Goal: Use online tool/utility

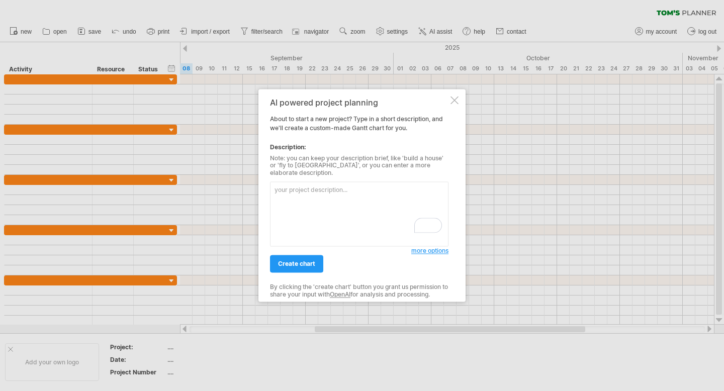
click at [452, 102] on div at bounding box center [455, 100] width 8 height 8
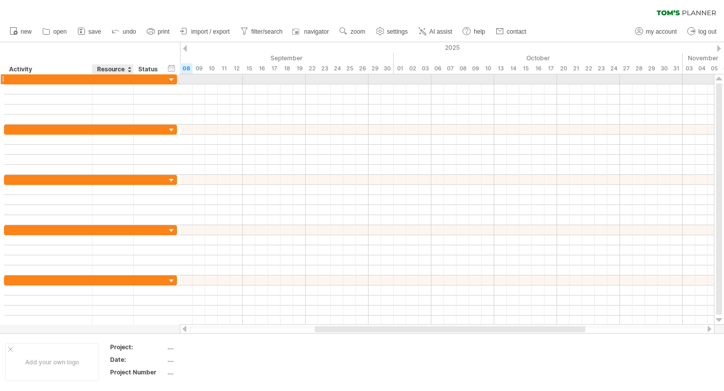
click at [118, 80] on div at bounding box center [113, 79] width 31 height 10
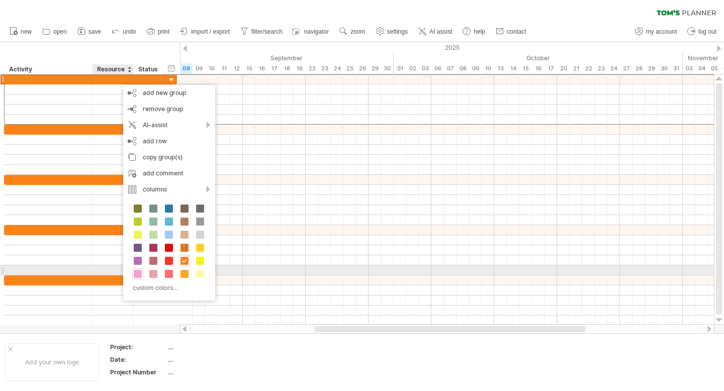
click at [143, 276] on div at bounding box center [137, 274] width 11 height 11
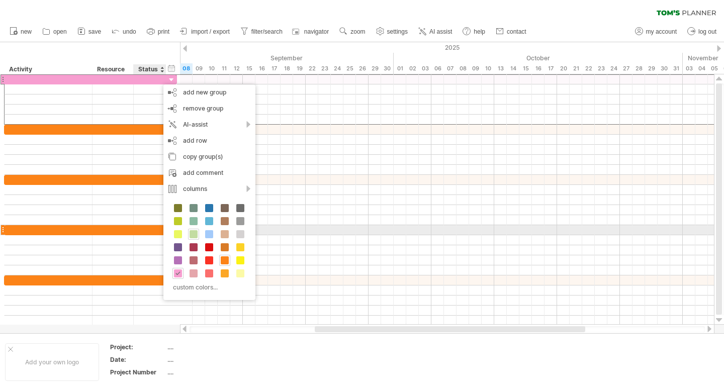
click at [194, 234] on span at bounding box center [194, 234] width 8 height 8
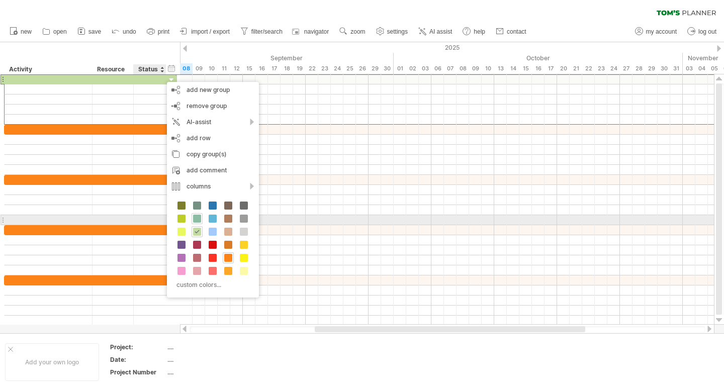
click at [195, 216] on span at bounding box center [197, 219] width 8 height 8
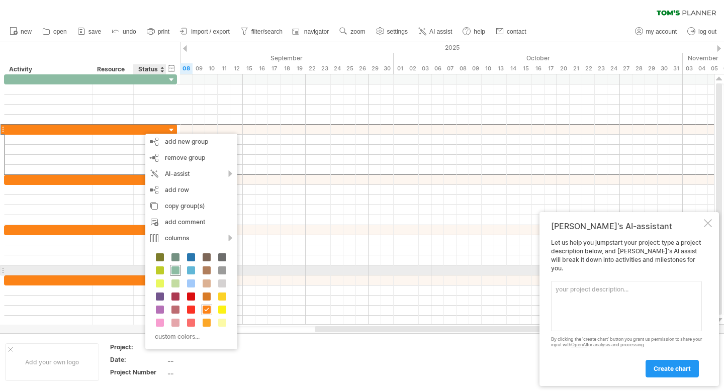
click at [177, 268] on span at bounding box center [176, 271] width 8 height 8
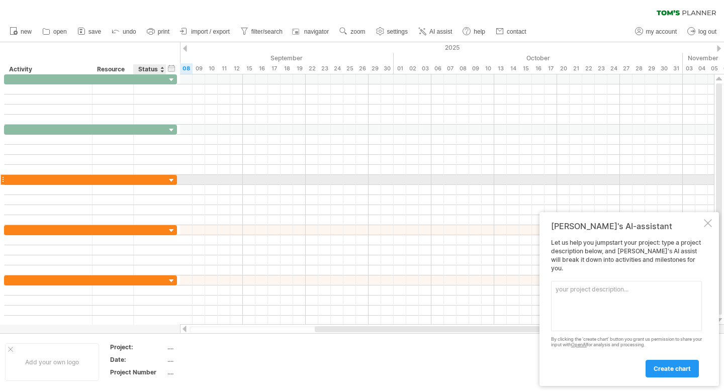
click at [151, 181] on div at bounding box center [150, 180] width 22 height 10
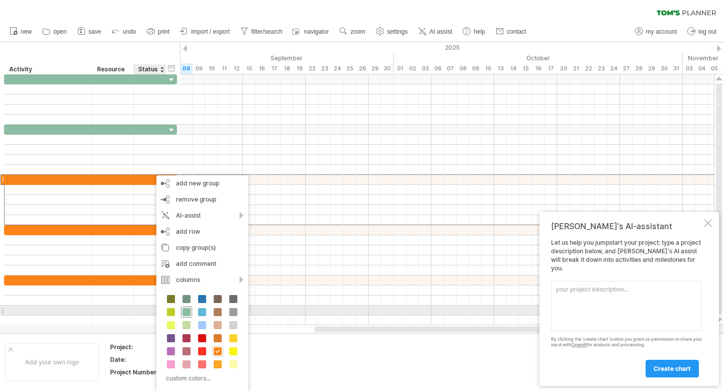
click at [185, 309] on span at bounding box center [187, 312] width 8 height 8
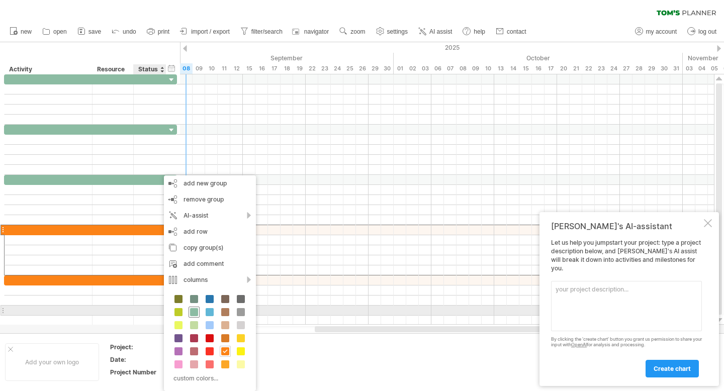
click at [192, 308] on span at bounding box center [194, 312] width 8 height 8
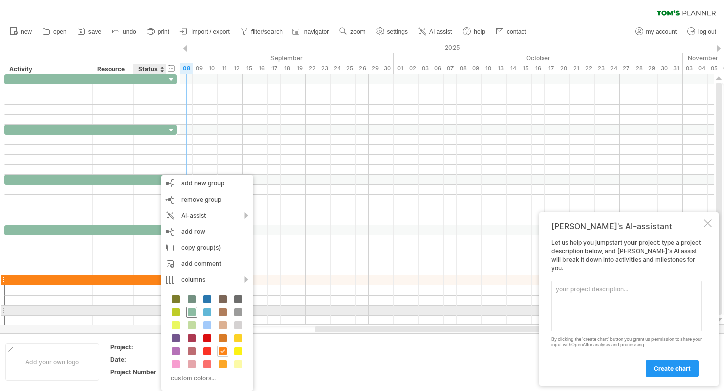
click at [190, 312] on span at bounding box center [192, 312] width 8 height 8
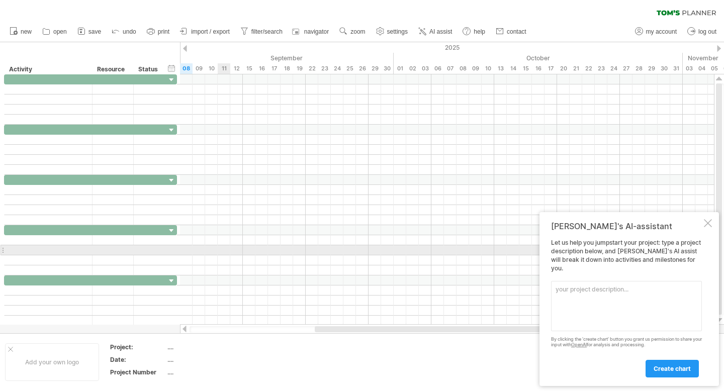
click at [221, 246] on div at bounding box center [447, 250] width 534 height 10
